Goal: Find specific page/section

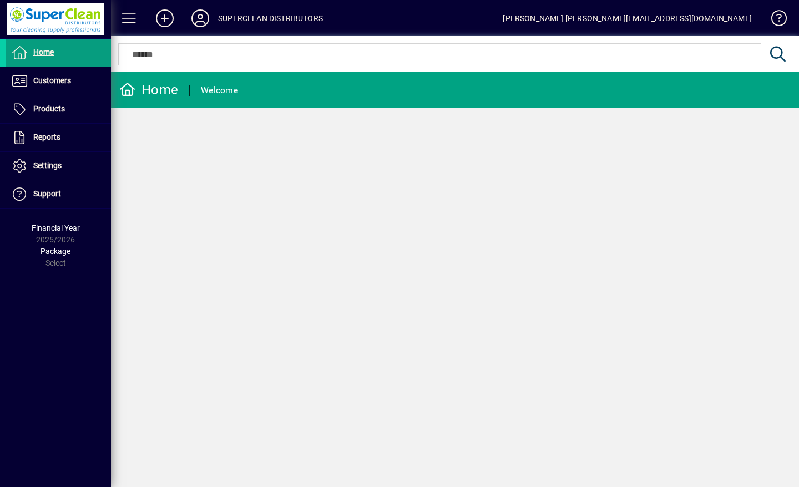
click at [35, 74] on span at bounding box center [58, 81] width 105 height 27
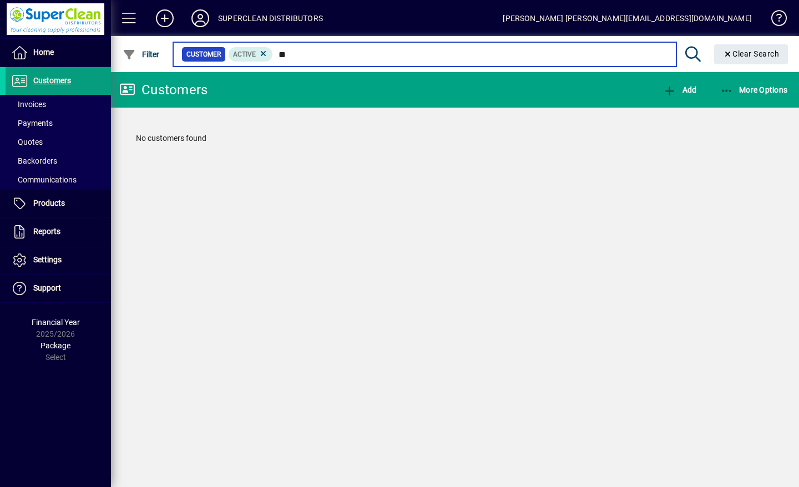
type input "*"
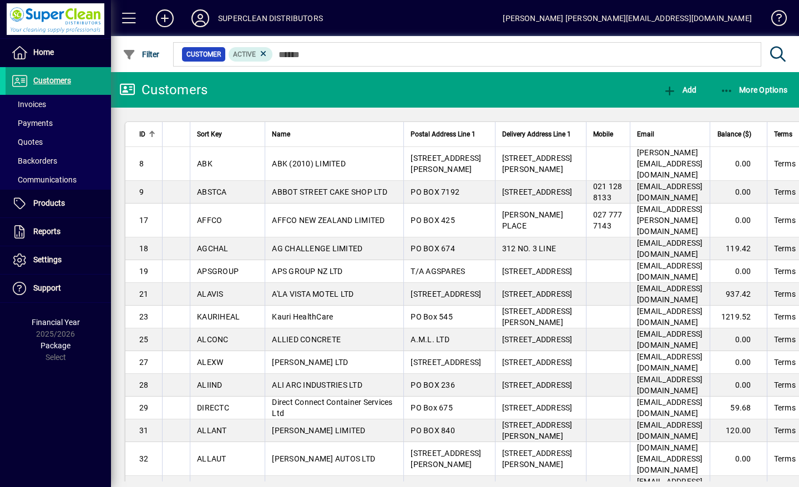
click at [201, 16] on icon at bounding box center [200, 18] width 22 height 18
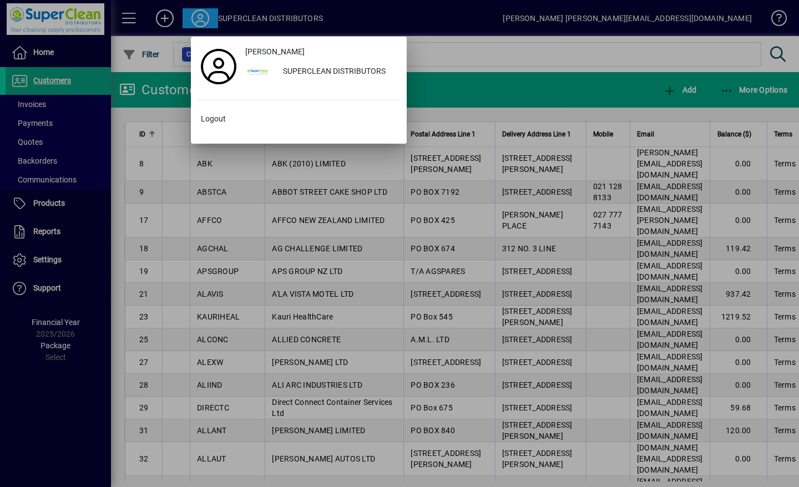
click at [219, 120] on span "Logout" at bounding box center [213, 119] width 25 height 12
